Goal: Transaction & Acquisition: Purchase product/service

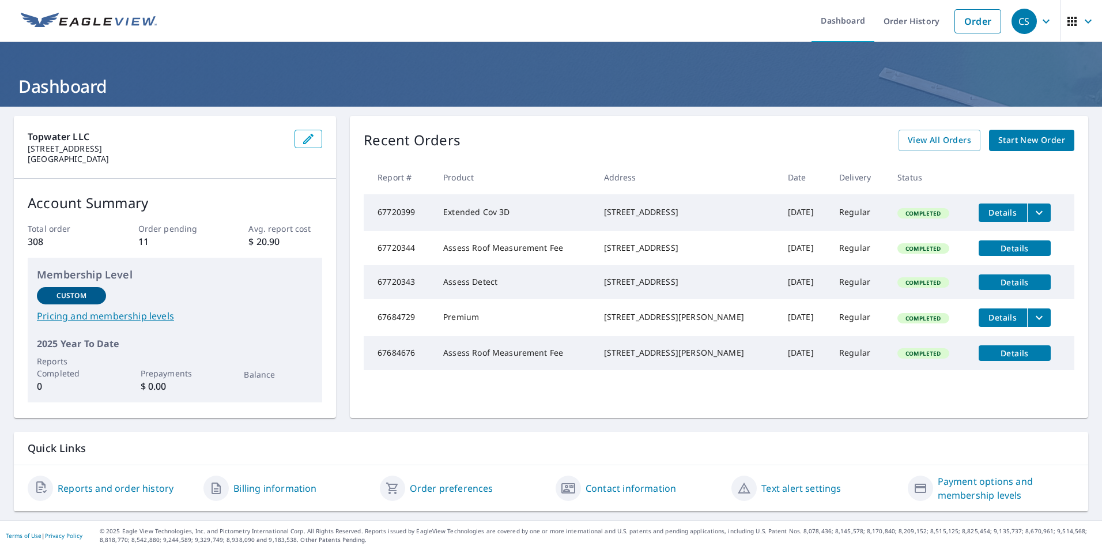
click at [1005, 141] on span "Start New Order" at bounding box center [1031, 140] width 67 height 14
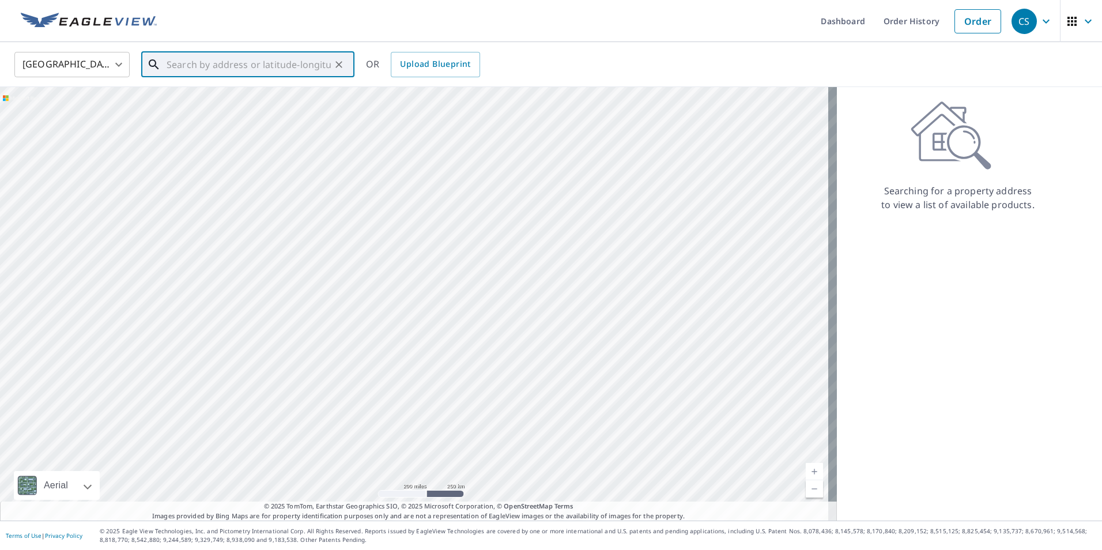
click at [189, 61] on input "text" at bounding box center [249, 64] width 164 height 32
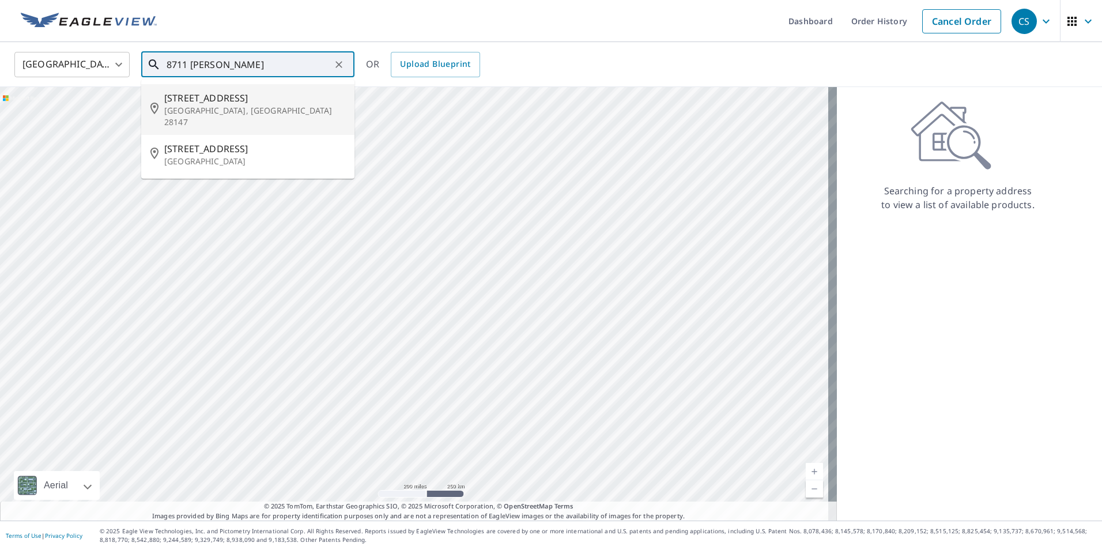
click at [204, 106] on p "[GEOGRAPHIC_DATA], [GEOGRAPHIC_DATA] 28147" at bounding box center [254, 116] width 181 height 23
type input "[STREET_ADDRESS]"
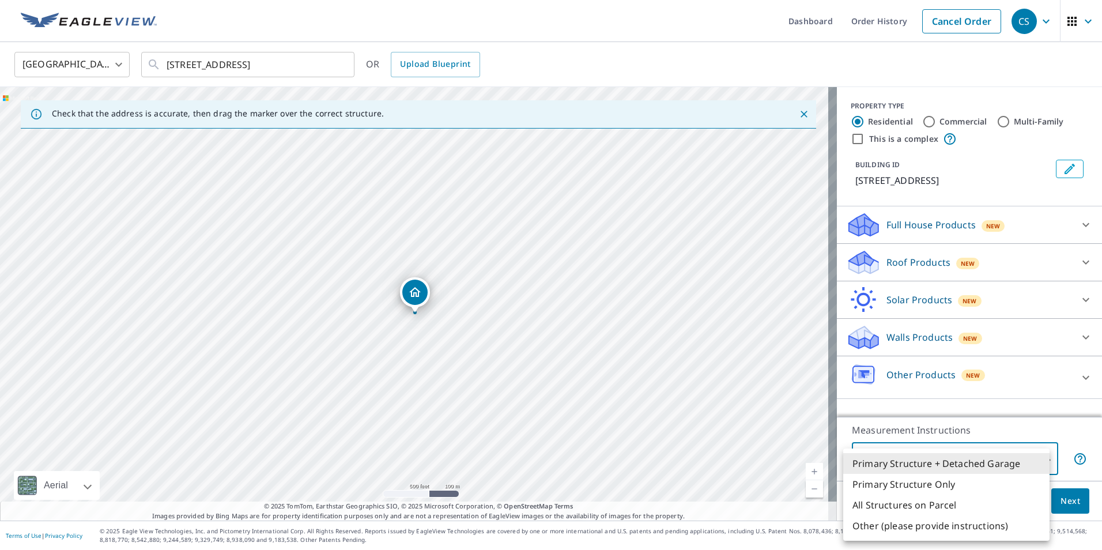
click at [1030, 459] on body "CS CS Dashboard Order History Cancel Order CS [GEOGRAPHIC_DATA] [GEOGRAPHIC_DAT…" at bounding box center [551, 275] width 1102 height 550
click at [1030, 459] on li "Primary Structure + Detached Garage" at bounding box center [946, 463] width 206 height 21
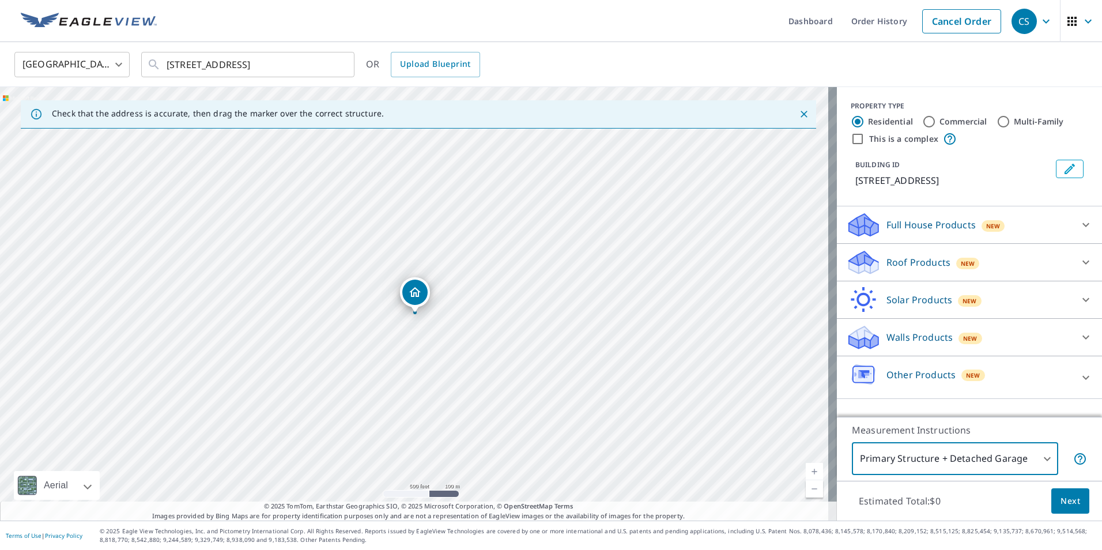
click at [1060, 502] on span "Next" at bounding box center [1070, 501] width 20 height 14
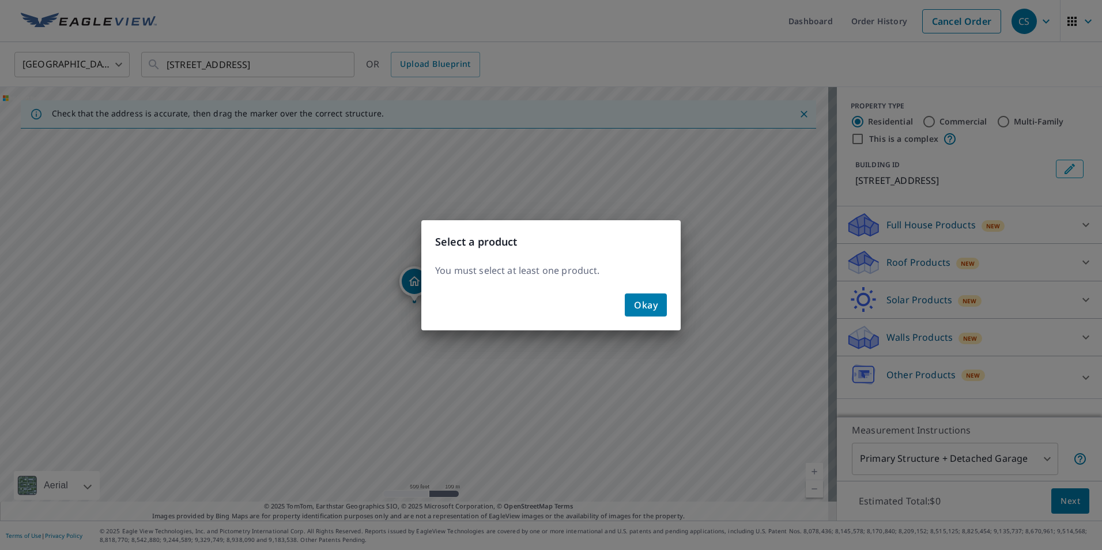
click at [640, 305] on span "Okay" at bounding box center [646, 305] width 24 height 16
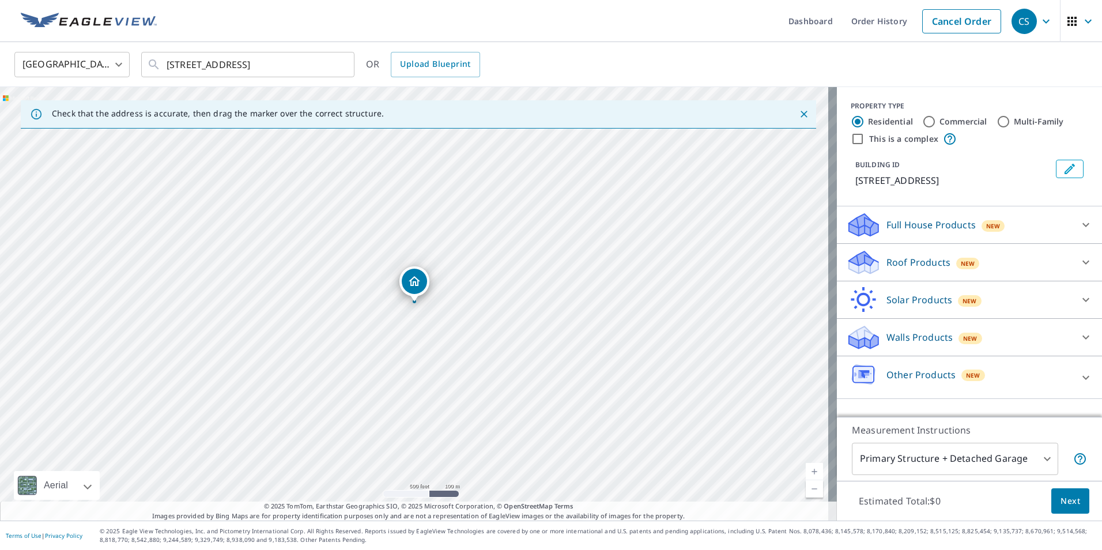
click at [1079, 259] on icon at bounding box center [1086, 262] width 14 height 14
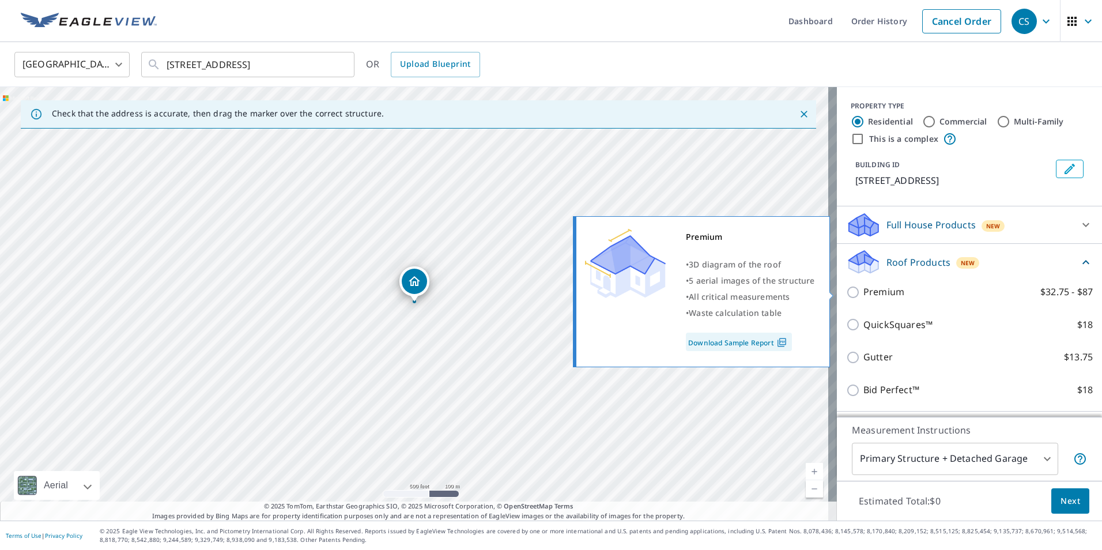
click at [846, 291] on input "Premium $32.75 - $87" at bounding box center [854, 292] width 17 height 14
checkbox input "true"
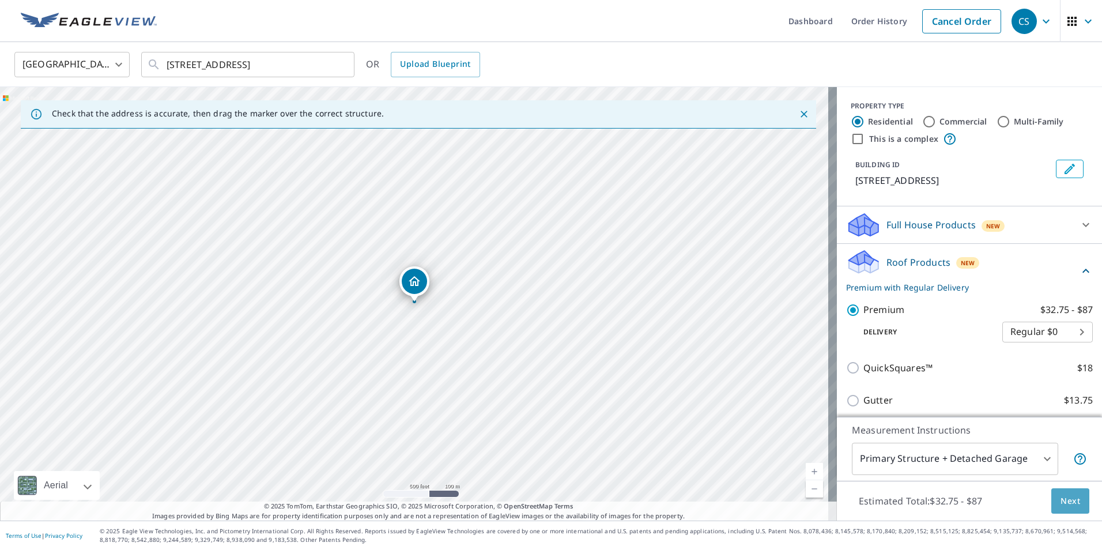
click at [1063, 504] on span "Next" at bounding box center [1070, 501] width 20 height 14
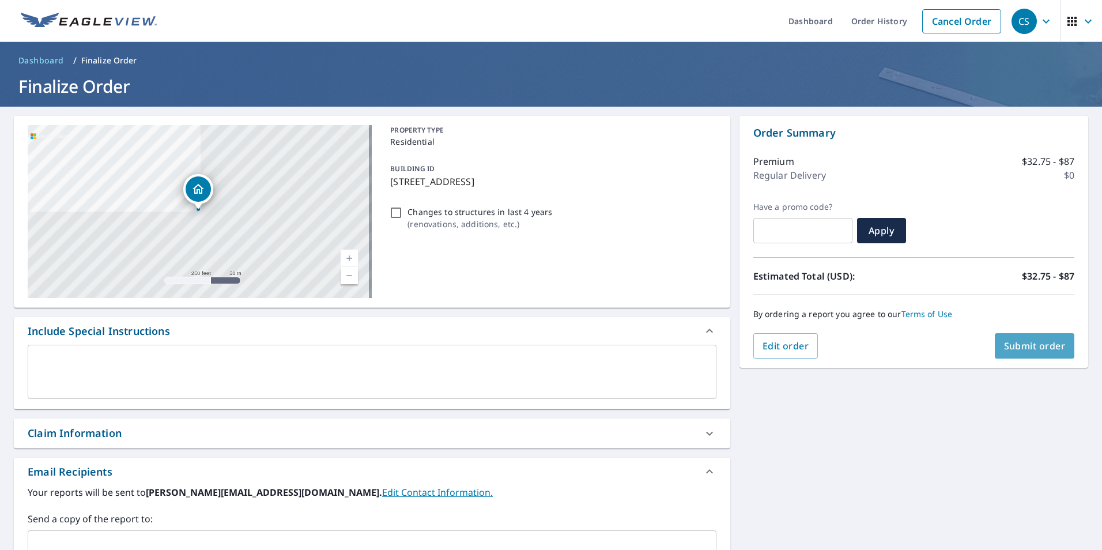
click at [1014, 343] on span "Submit order" at bounding box center [1035, 345] width 62 height 13
checkbox input "true"
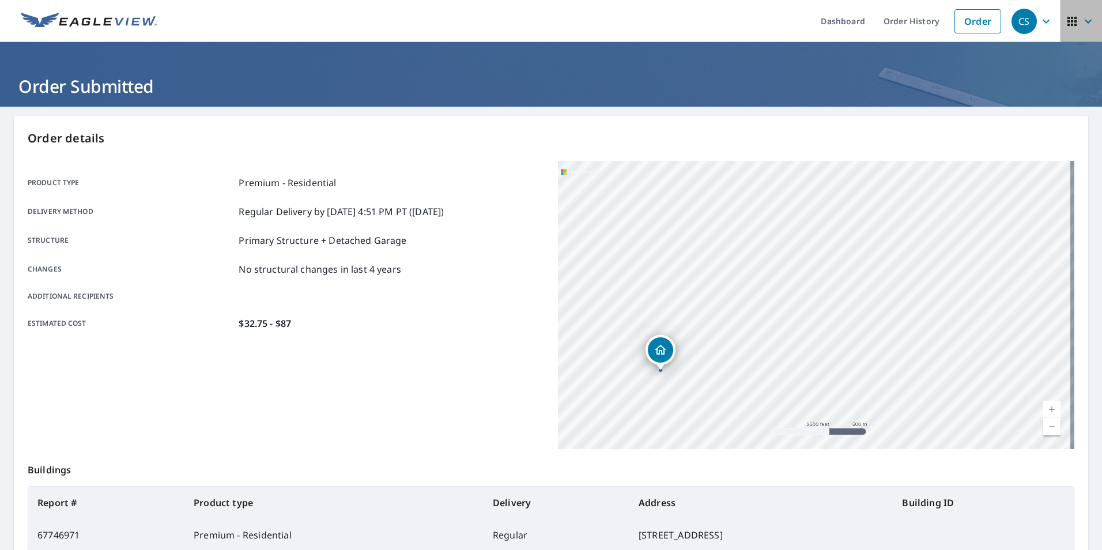
click at [1065, 19] on icon "button" at bounding box center [1072, 21] width 14 height 14
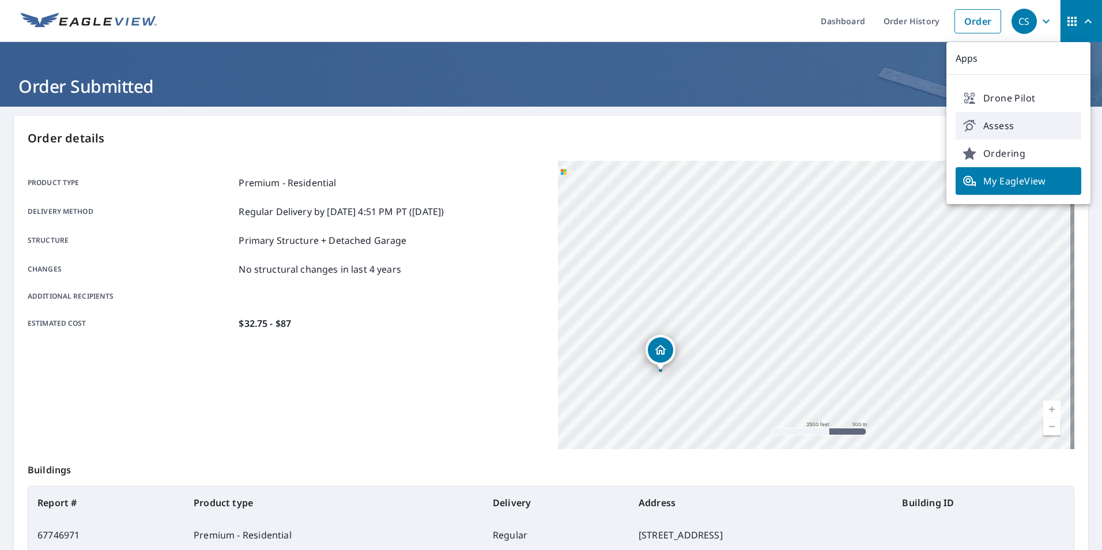
click at [1001, 124] on span "Assess" at bounding box center [1018, 126] width 112 height 14
